Goal: Contribute content: Add original content to the website for others to see

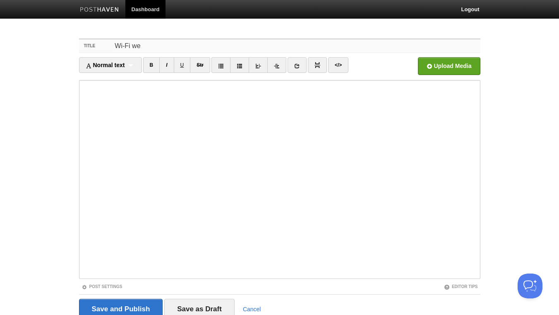
drag, startPoint x: 116, startPoint y: 40, endPoint x: 110, endPoint y: 40, distance: 5.4
click at [112, 40] on input "Wi-Fi we" at bounding box center [296, 45] width 368 height 13
click at [158, 48] on input "Wi-Fi we" at bounding box center [296, 45] width 368 height 13
drag, startPoint x: 142, startPoint y: 46, endPoint x: 134, endPoint y: 46, distance: 8.3
click at [134, 46] on input "Wi-Fi we" at bounding box center [296, 45] width 368 height 13
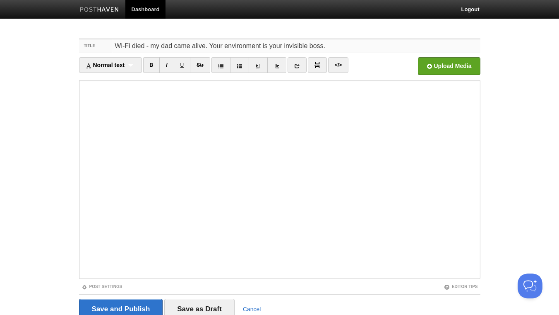
type input "Wi-Fi died - my dad came alive. Your environment is your invisible boss."
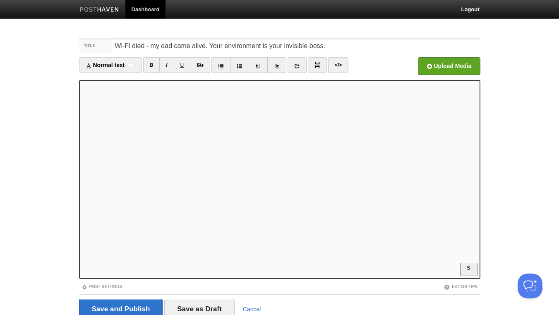
scroll to position [89, 0]
click at [170, 64] on link "I" at bounding box center [166, 65] width 14 height 16
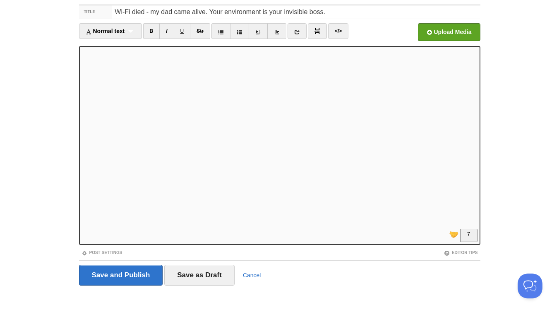
scroll to position [99, 0]
click at [171, 32] on link "I" at bounding box center [166, 31] width 14 height 16
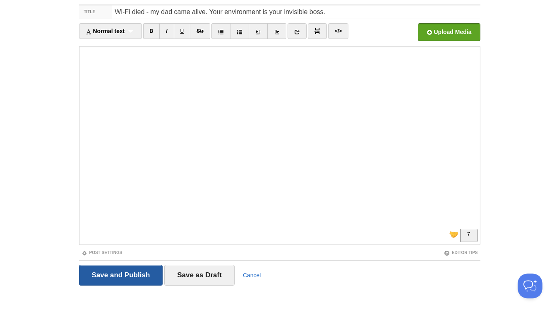
click at [130, 273] on input "Save and Publish" at bounding box center [121, 274] width 84 height 21
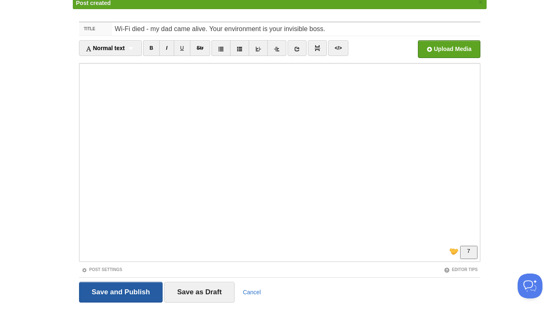
scroll to position [31, 0]
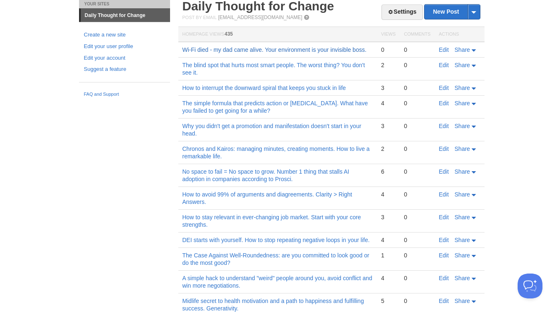
click at [327, 51] on link "Wi-Fi died - my dad came alive. Your environment is your invisible boss." at bounding box center [275, 49] width 184 height 7
